Goal: Navigation & Orientation: Find specific page/section

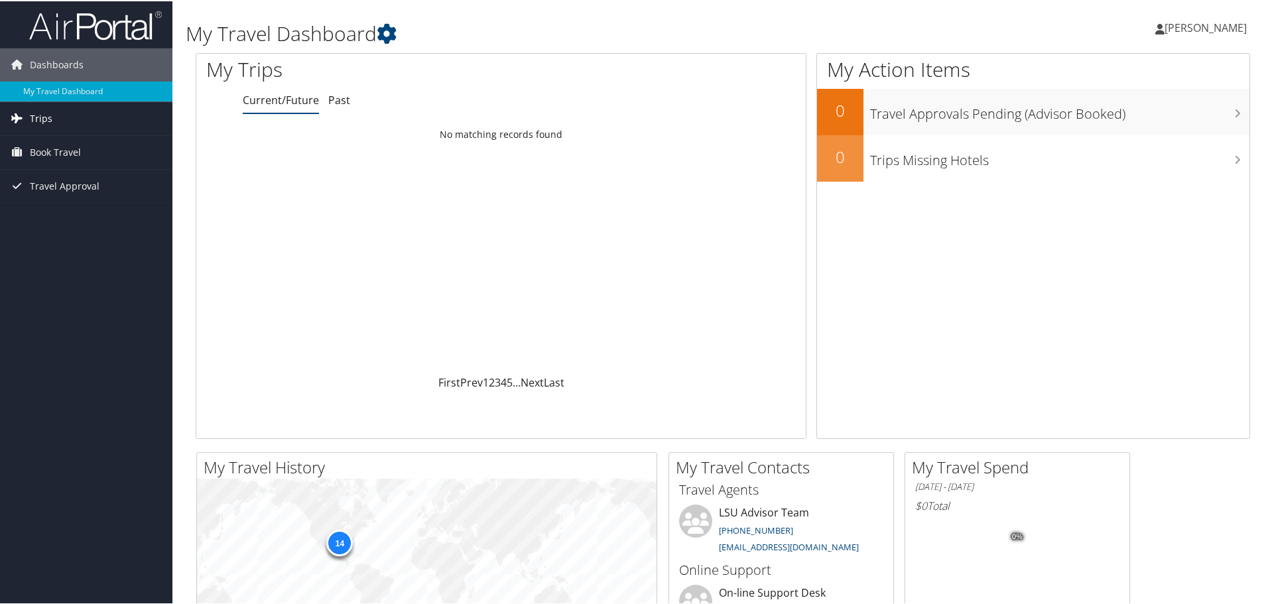
click at [52, 121] on link "Trips" at bounding box center [86, 117] width 172 height 33
click at [62, 143] on link "Current/Future Trips" at bounding box center [86, 144] width 172 height 20
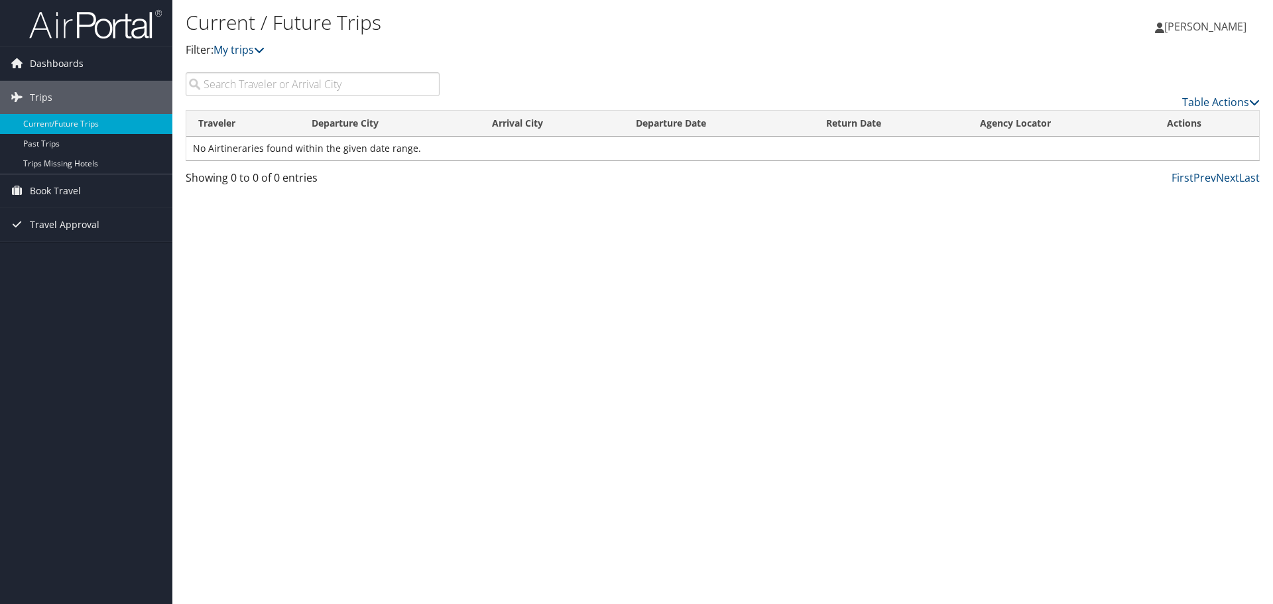
click at [243, 86] on input "search" at bounding box center [313, 84] width 254 height 24
click at [65, 99] on link "Trips" at bounding box center [86, 97] width 172 height 33
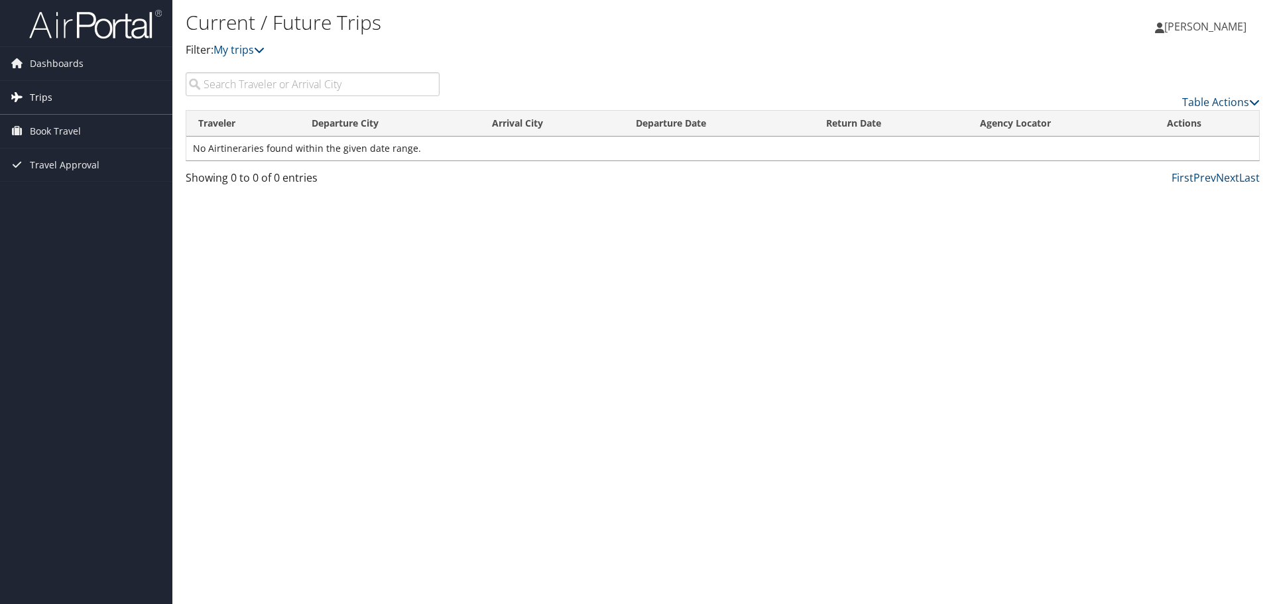
click at [65, 99] on link "Trips" at bounding box center [86, 97] width 172 height 33
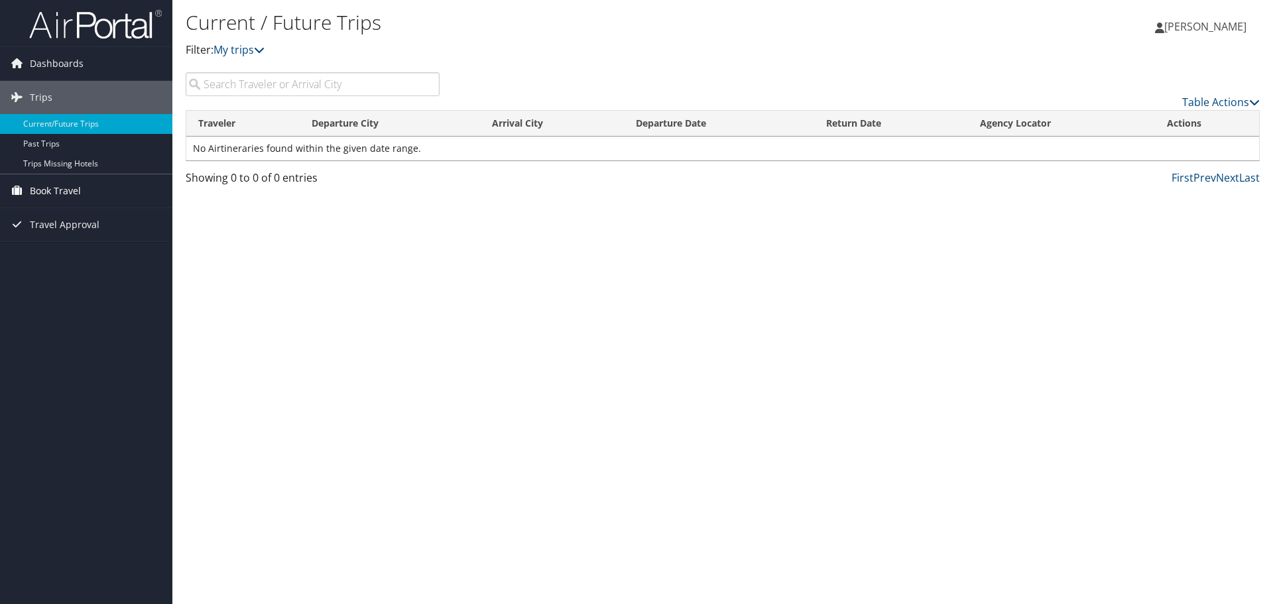
click at [68, 189] on span "Book Travel" at bounding box center [55, 190] width 51 height 33
click at [70, 239] on link "Book/Manage Online Trips" at bounding box center [86, 237] width 172 height 20
